Goal: Navigation & Orientation: Go to known website

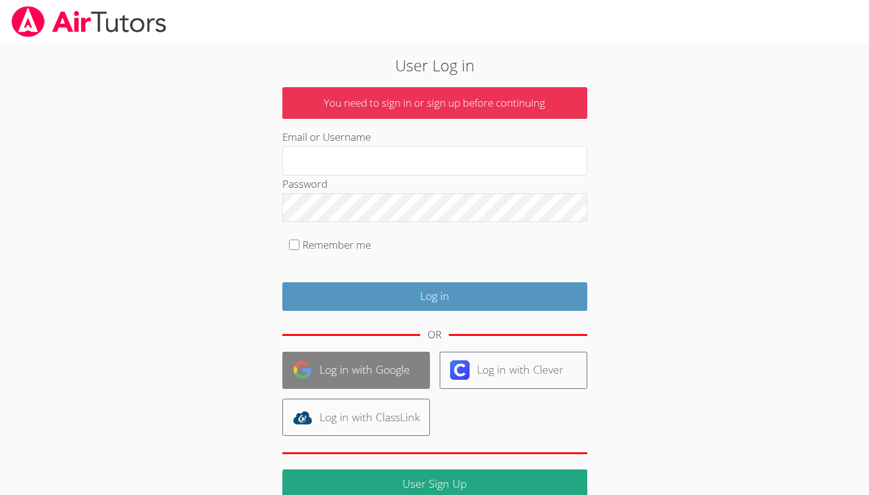
click at [324, 374] on link "Log in with Google" at bounding box center [356, 370] width 148 height 37
